Goal: Transaction & Acquisition: Purchase product/service

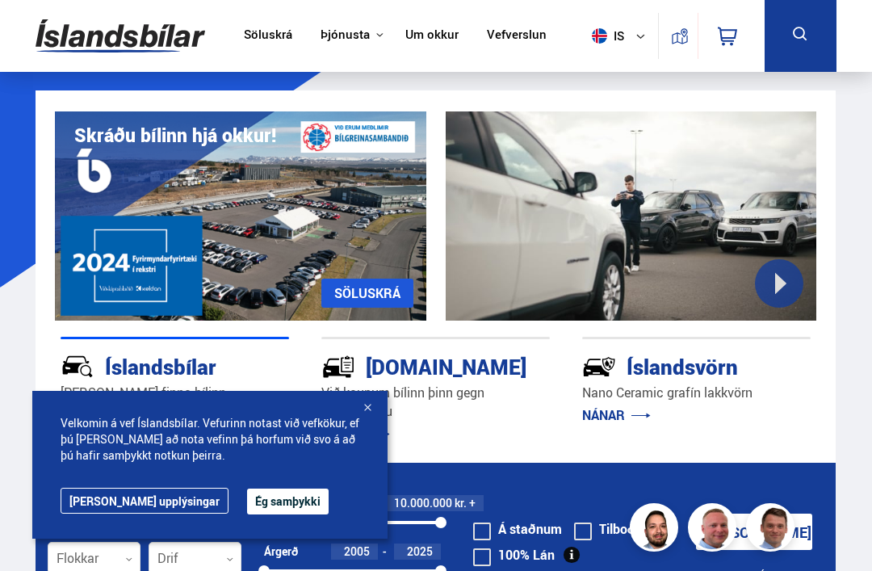
click at [247, 505] on button "Ég samþykki" at bounding box center [288, 501] width 82 height 26
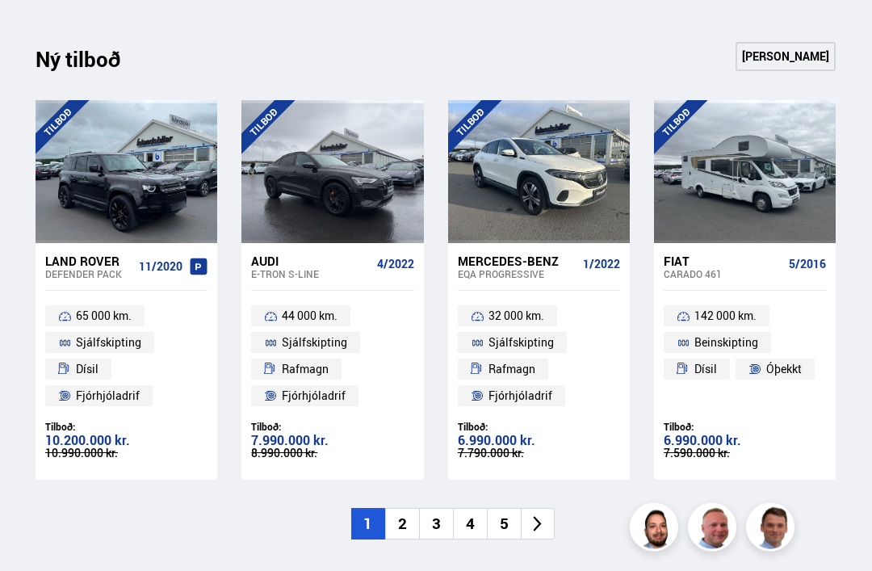
scroll to position [1578, 0]
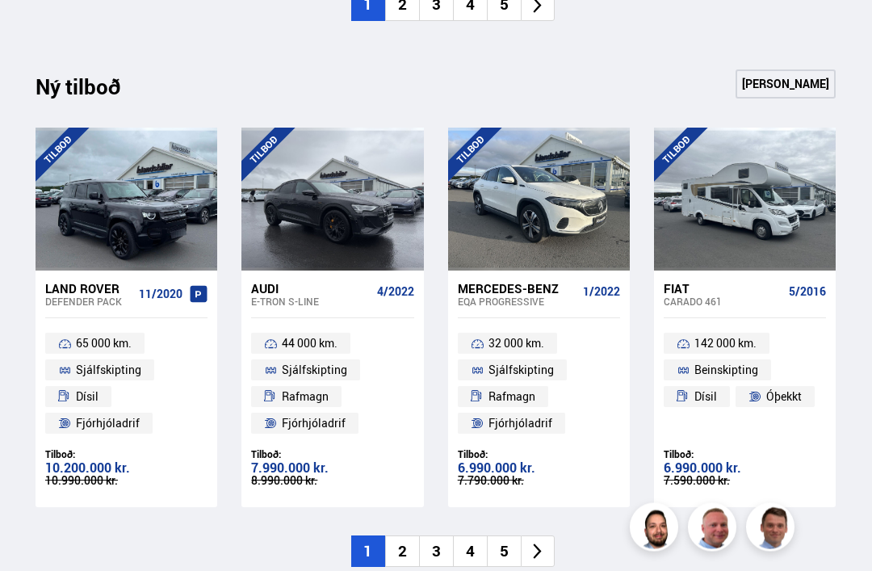
click at [544, 543] on icon at bounding box center [537, 552] width 19 height 19
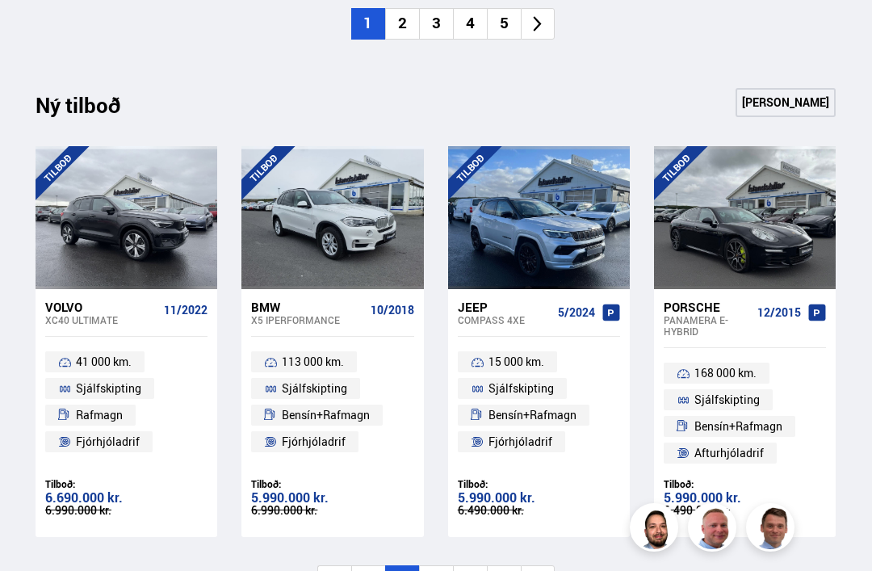
scroll to position [1532, 0]
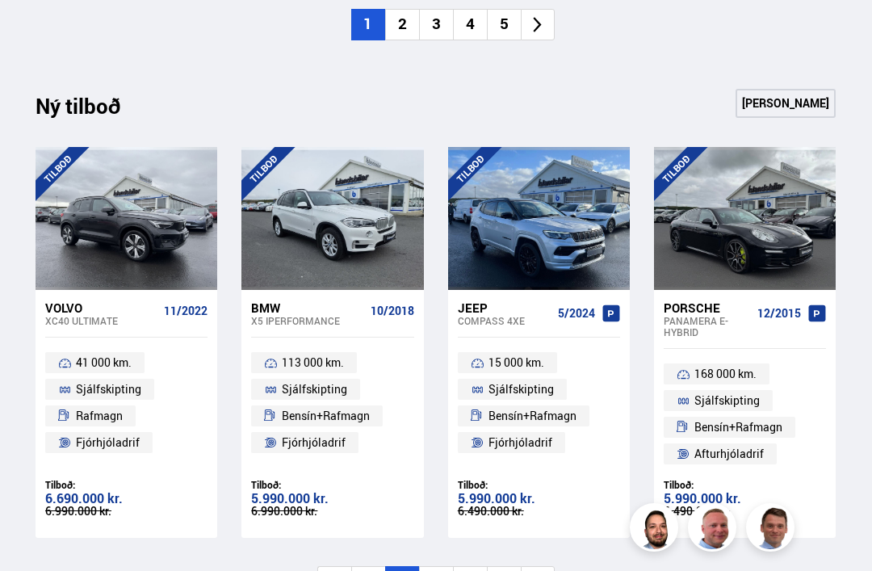
click at [539, 570] on icon at bounding box center [537, 581] width 19 height 19
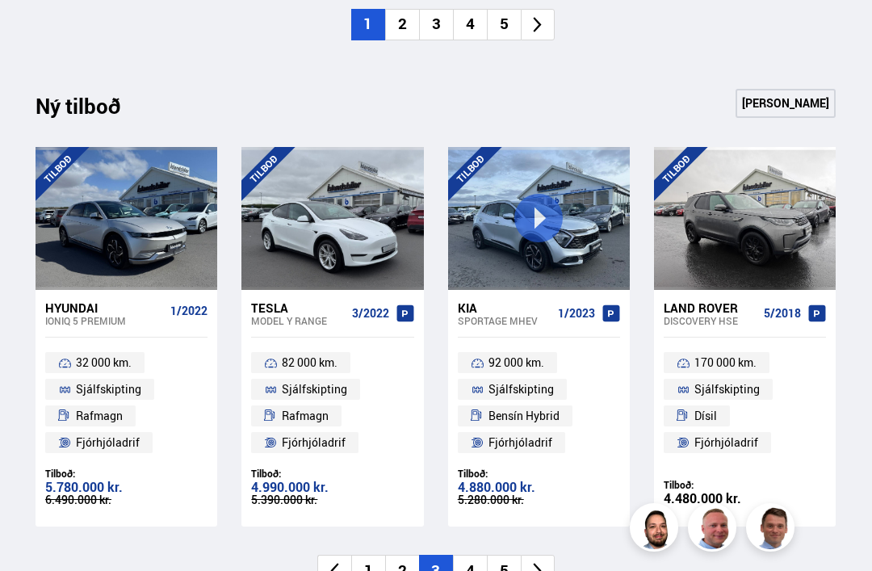
click at [541, 561] on icon at bounding box center [537, 570] width 19 height 19
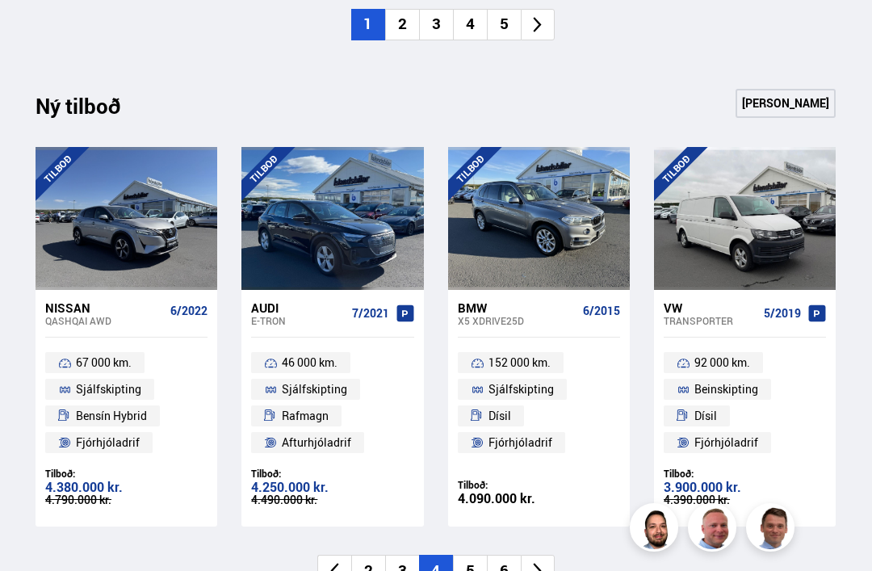
click at [539, 563] on icon at bounding box center [538, 570] width 8 height 15
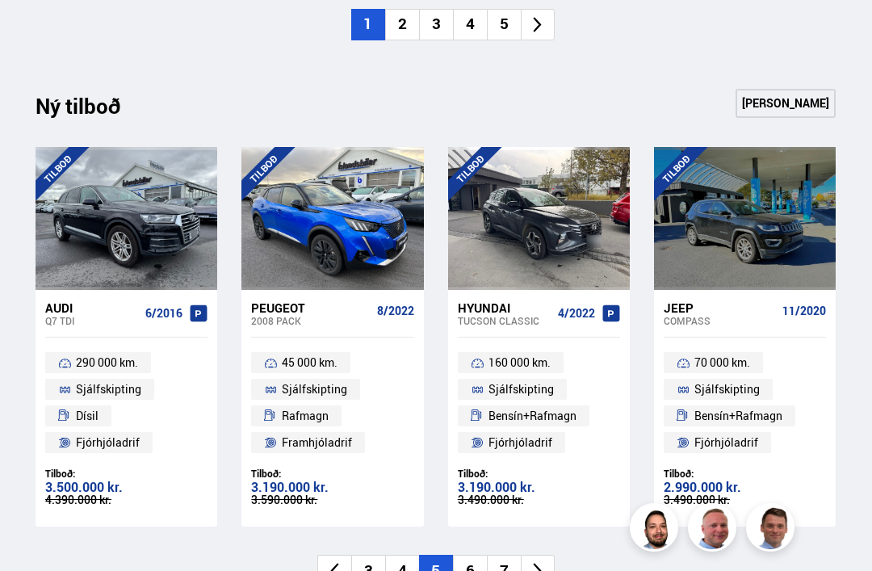
click at [536, 561] on icon at bounding box center [537, 570] width 19 height 19
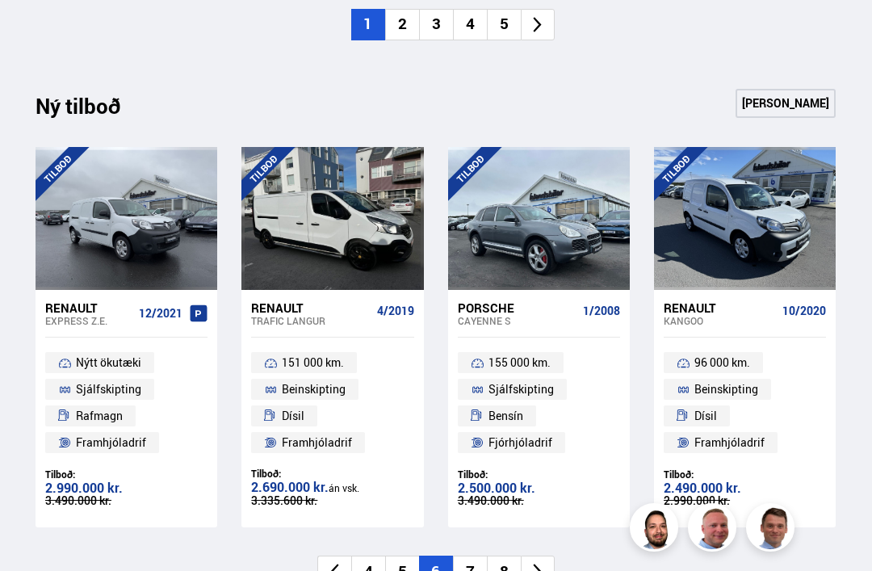
click at [535, 562] on icon at bounding box center [537, 571] width 19 height 19
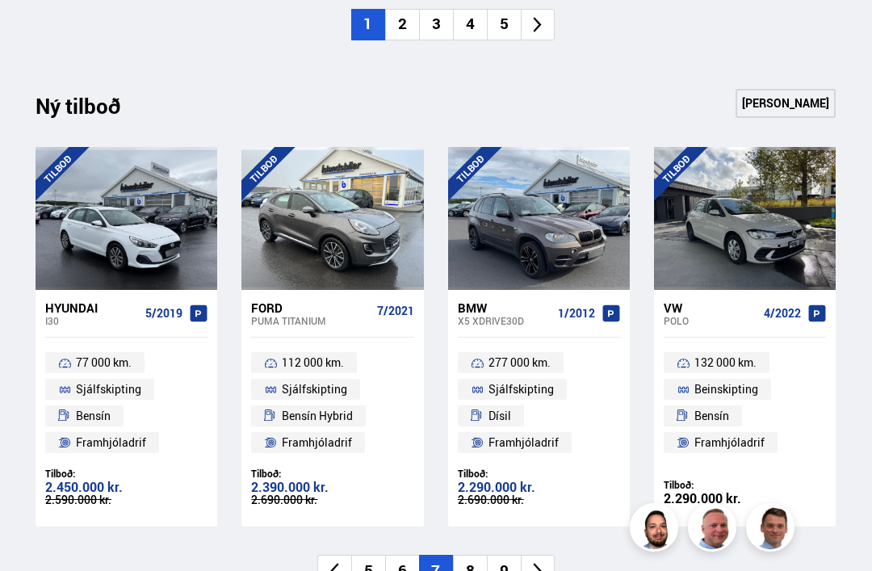
click at [549, 557] on li at bounding box center [538, 570] width 34 height 31
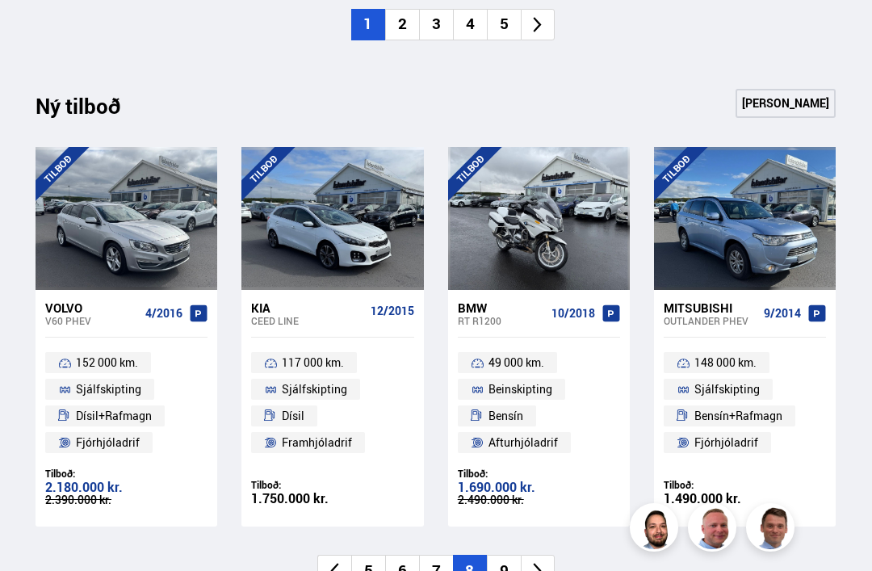
click at [548, 555] on li at bounding box center [538, 570] width 34 height 31
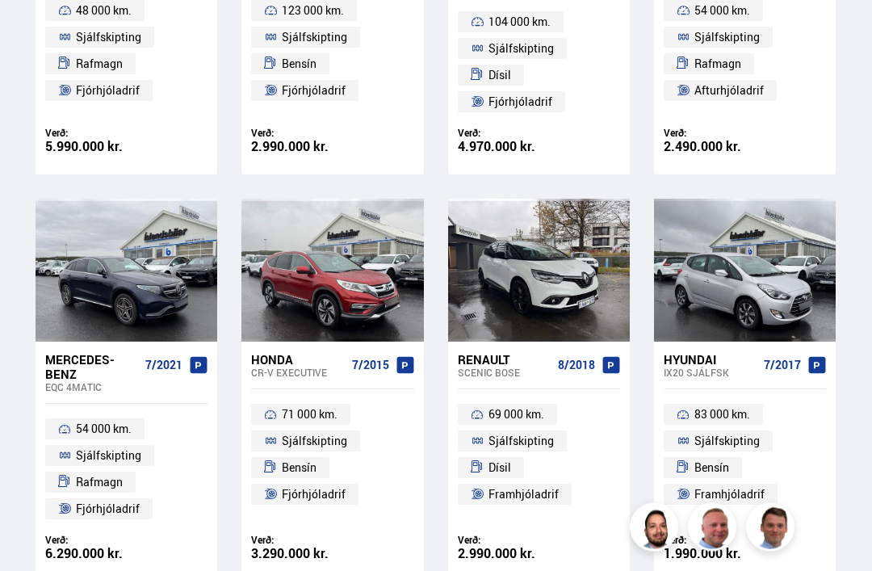
scroll to position [939, 0]
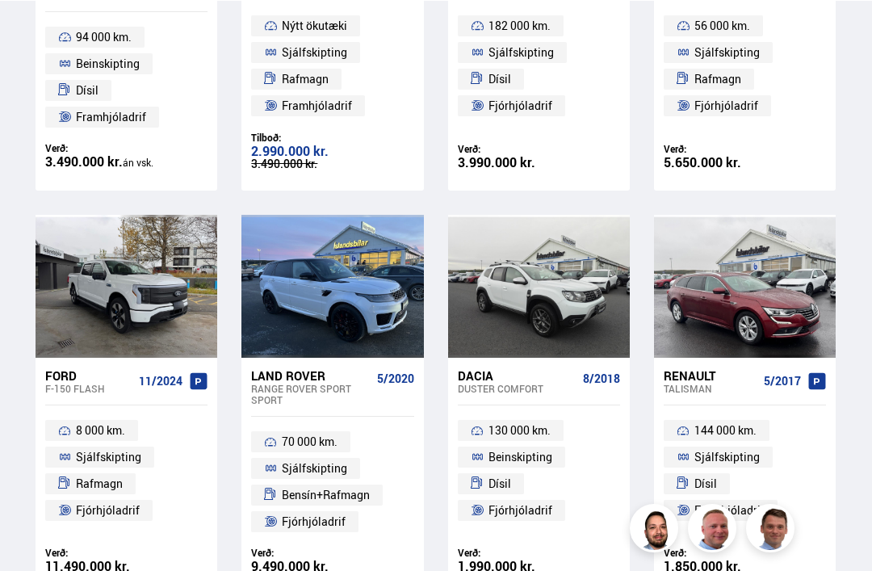
scroll to position [916, 0]
click at [299, 383] on div "Range Rover Sport SPORT" at bounding box center [310, 394] width 119 height 23
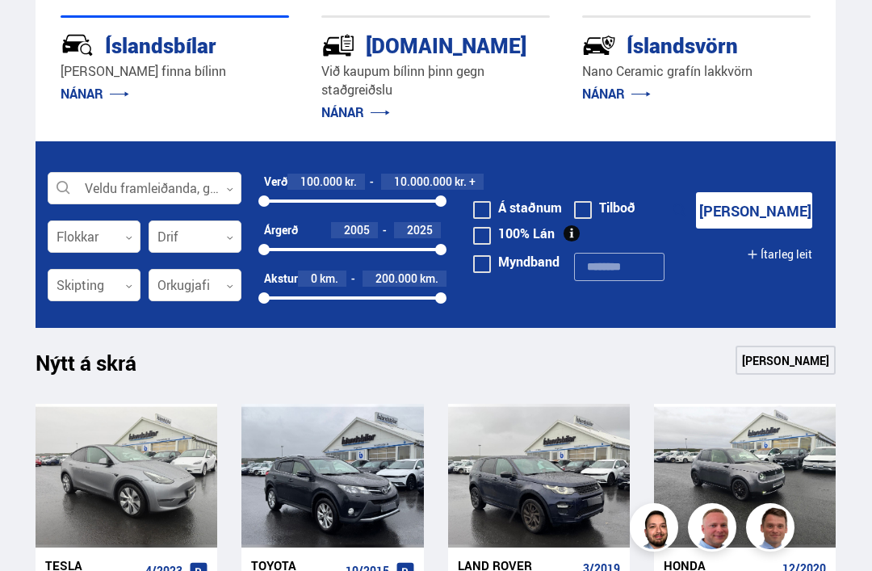
scroll to position [325, 0]
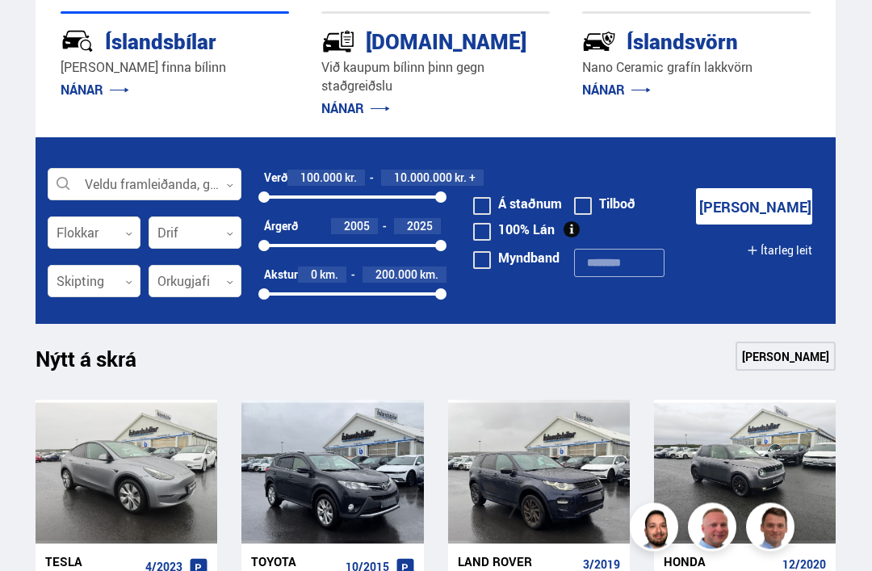
click at [239, 189] on div at bounding box center [145, 186] width 194 height 32
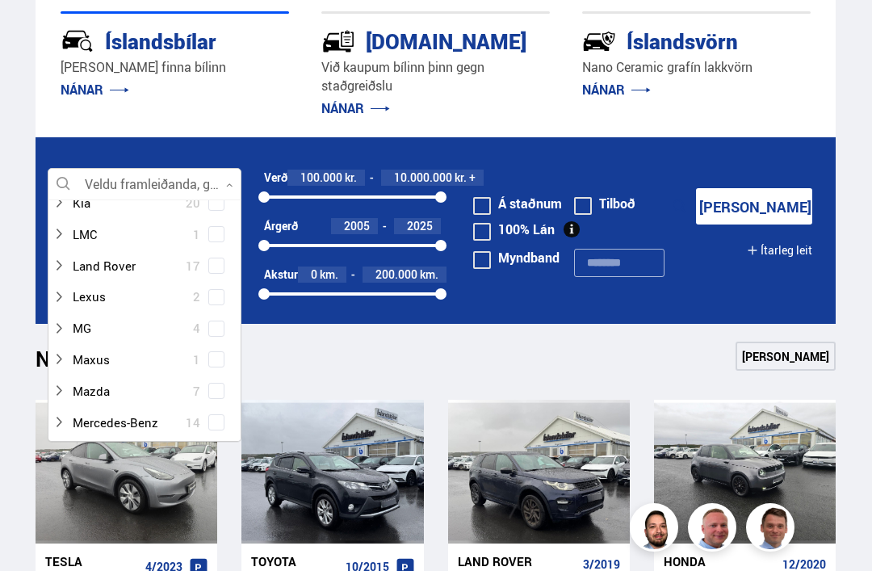
scroll to position [551, 0]
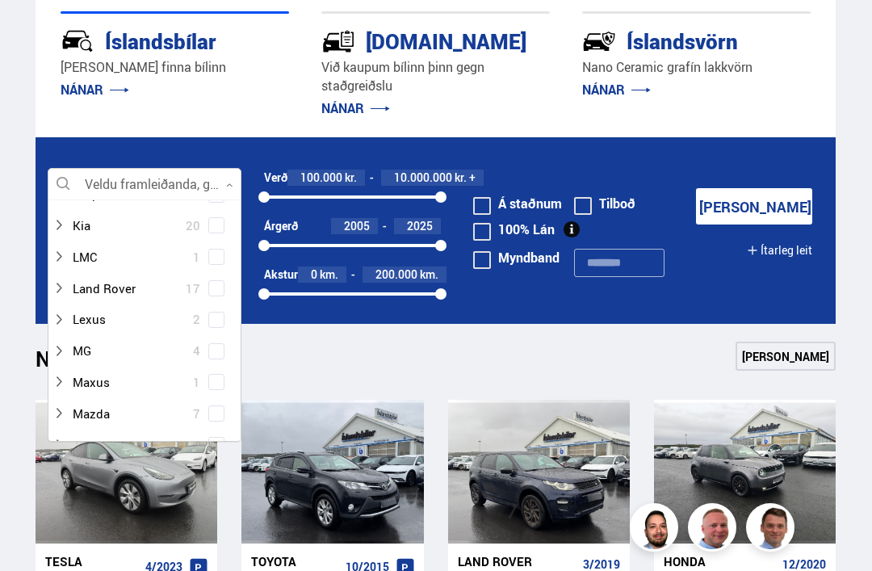
click at [136, 277] on div at bounding box center [128, 288] width 152 height 23
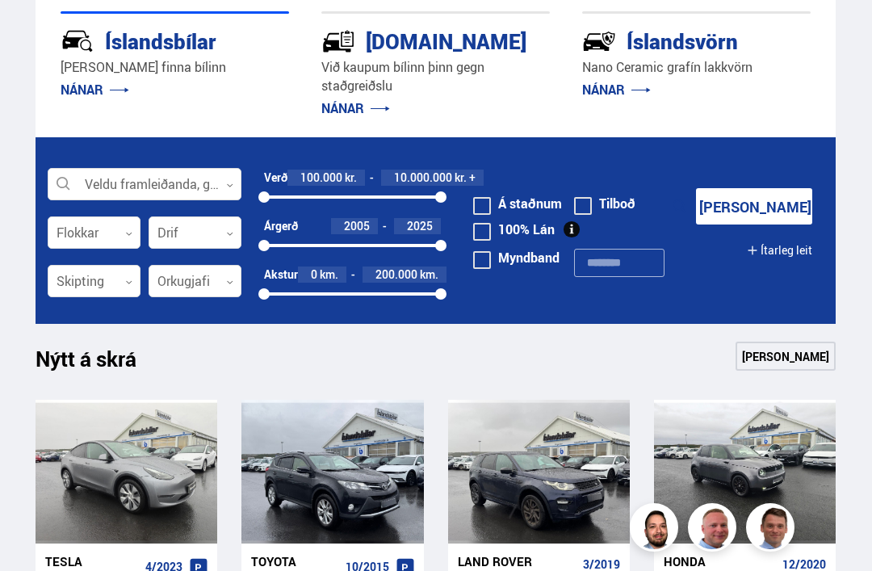
scroll to position [484, 0]
